Goal: Task Accomplishment & Management: Use online tool/utility

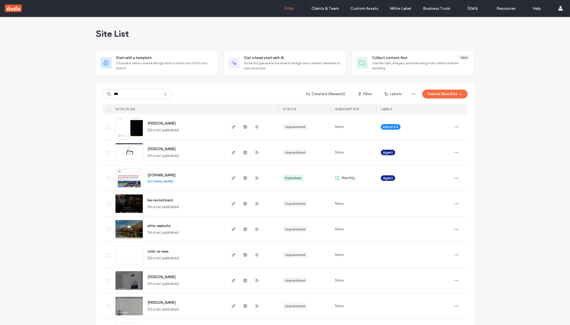
click at [168, 92] on input "***" at bounding box center [137, 94] width 70 height 10
type input "***"
click at [164, 94] on use at bounding box center [165, 94] width 3 height 3
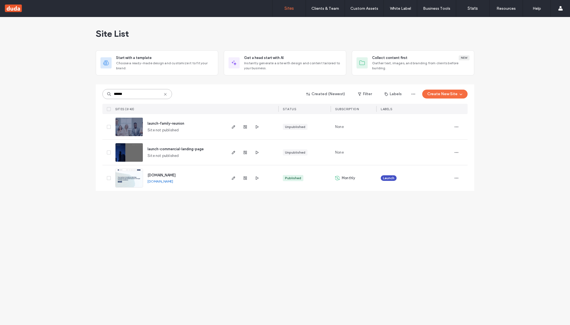
type input "******"
click at [172, 175] on span "www.launch-cre.com" at bounding box center [162, 175] width 28 height 4
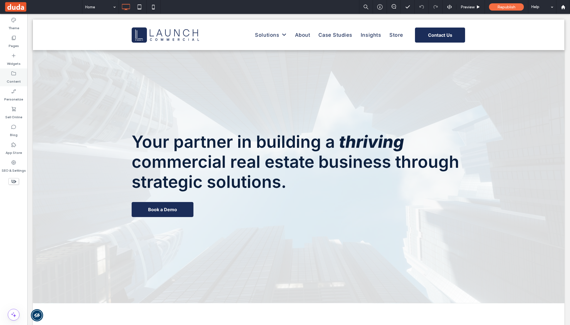
click at [14, 76] on icon at bounding box center [14, 74] width 6 height 6
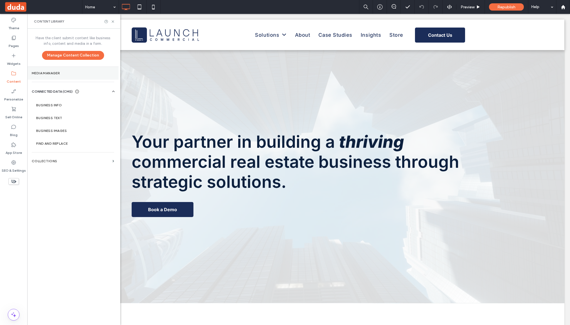
click at [82, 74] on label "Media Manager" at bounding box center [73, 73] width 82 height 4
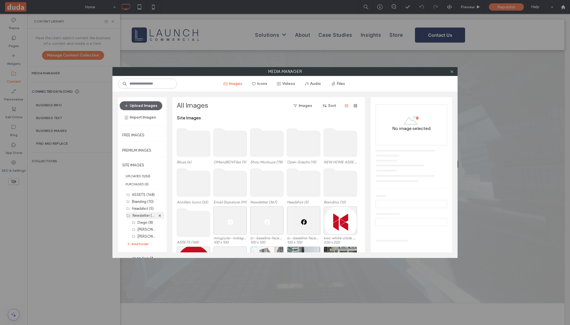
click at [141, 216] on label "Newsletter (367)" at bounding box center [146, 215] width 27 height 5
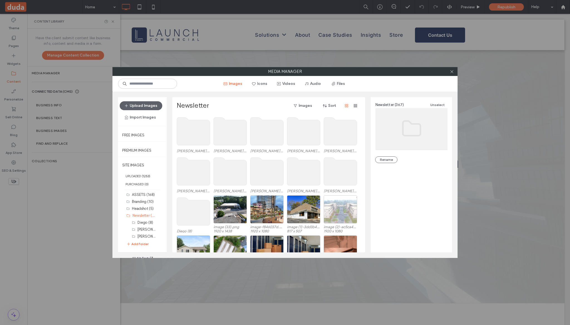
click at [263, 138] on use at bounding box center [267, 132] width 33 height 28
click at [261, 132] on use at bounding box center [267, 132] width 33 height 28
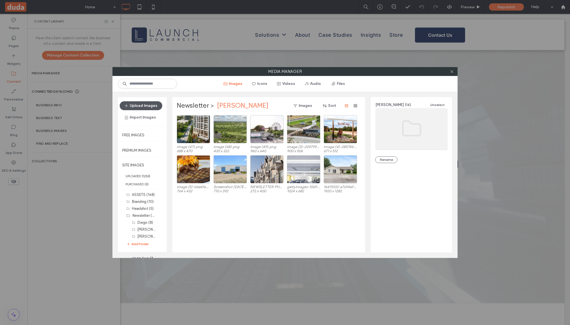
click at [145, 103] on button "Upload Images" at bounding box center [141, 105] width 43 height 9
click at [146, 102] on button "Upload Images" at bounding box center [141, 105] width 43 height 9
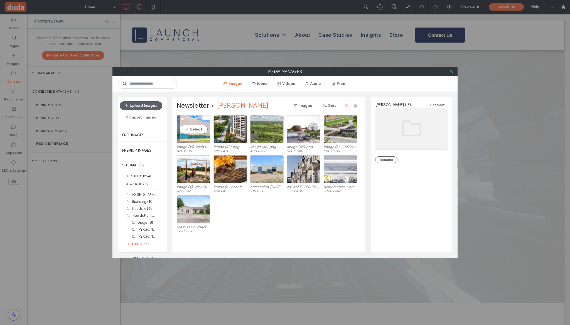
click at [208, 136] on div "Select" at bounding box center [193, 129] width 33 height 28
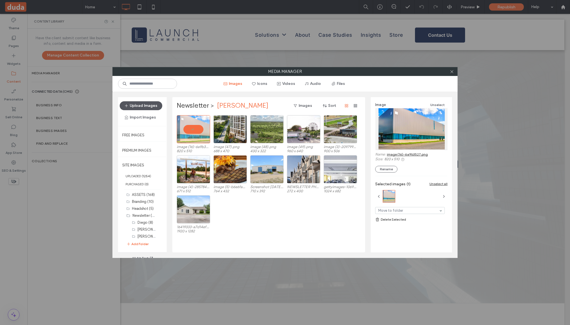
click at [158, 105] on button "Upload Images" at bounding box center [141, 105] width 43 height 9
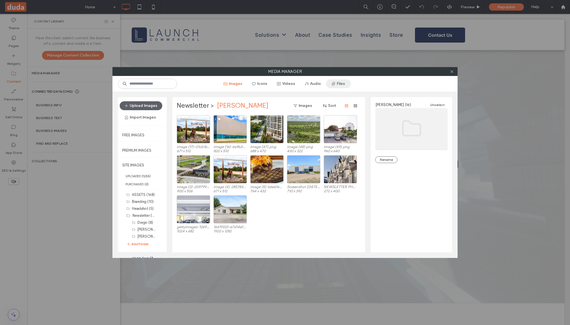
click at [335, 85] on span "button" at bounding box center [334, 84] width 6 height 8
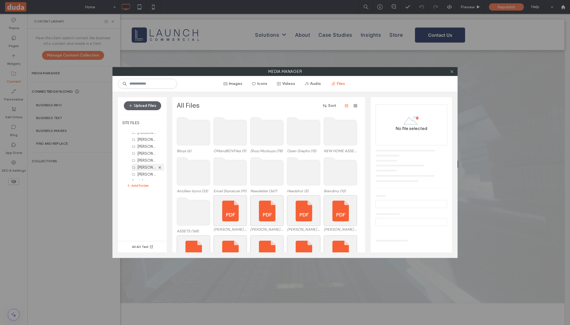
scroll to position [62, 0]
click at [142, 157] on label "[PERSON_NAME] (16)" at bounding box center [155, 157] width 34 height 5
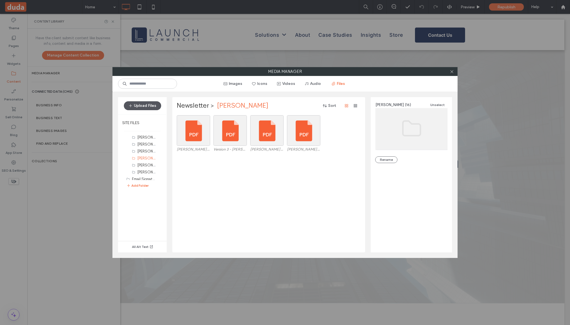
click at [150, 107] on button "Upload Files" at bounding box center [142, 105] width 37 height 9
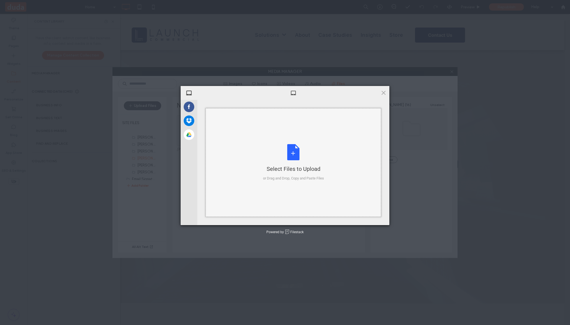
click at [267, 135] on div "Select Files to Upload or Drag and Drop, Copy and Paste Files" at bounding box center [293, 162] width 175 height 109
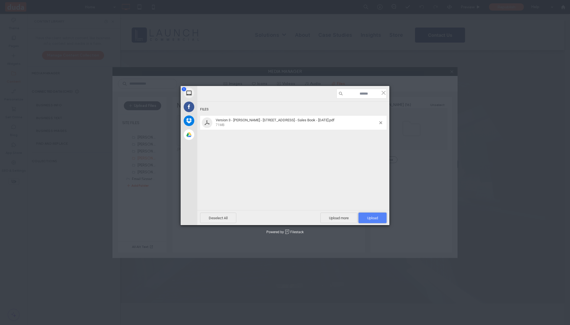
click at [383, 219] on span "Upload 1" at bounding box center [373, 218] width 28 height 11
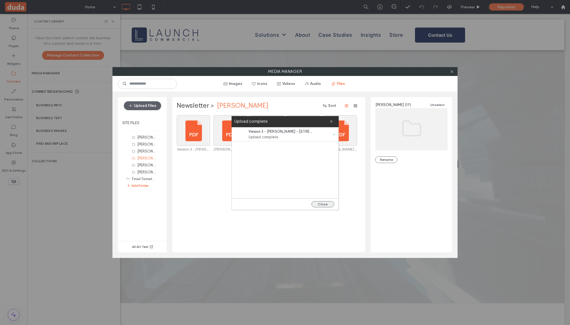
click at [324, 202] on button "Close" at bounding box center [323, 204] width 23 height 6
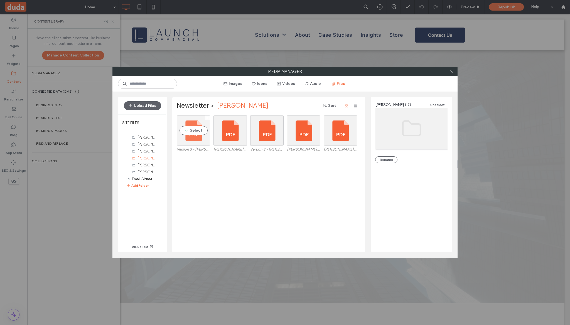
click at [206, 141] on div "Select" at bounding box center [193, 130] width 33 height 31
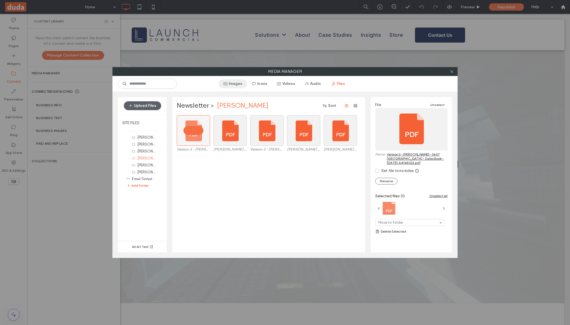
click at [238, 85] on button "Images" at bounding box center [233, 83] width 28 height 9
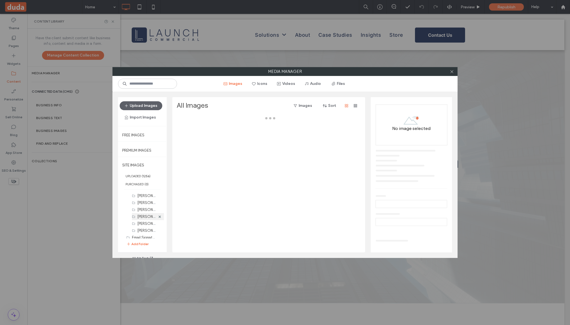
click at [143, 215] on label "[PERSON_NAME] (17)" at bounding box center [155, 216] width 34 height 5
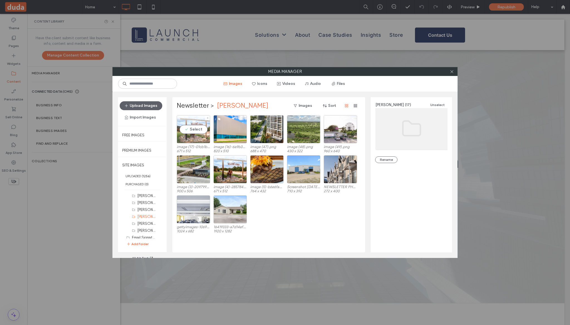
click at [193, 120] on div "Select" at bounding box center [193, 129] width 33 height 28
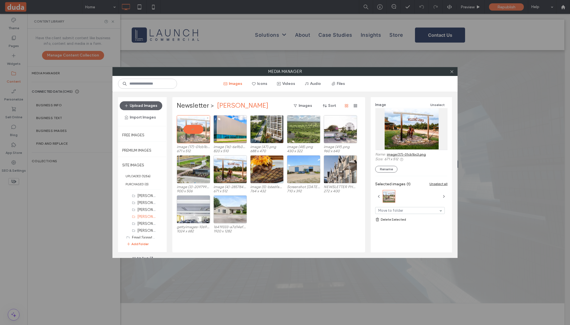
click at [195, 138] on div at bounding box center [193, 129] width 33 height 28
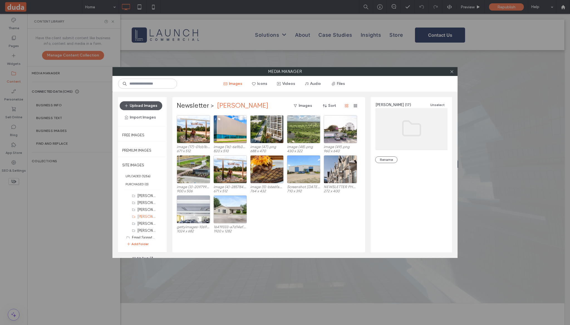
click at [143, 107] on button "Upload Images" at bounding box center [141, 105] width 43 height 9
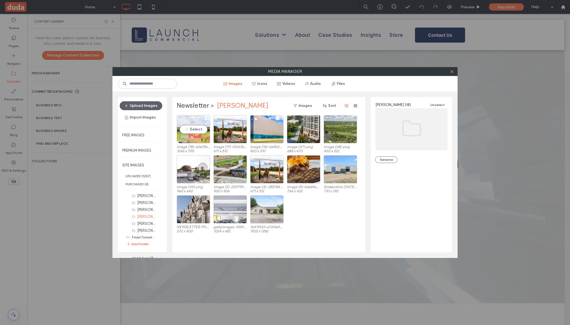
click at [198, 139] on div "Select" at bounding box center [193, 129] width 33 height 28
